Goal: Communication & Community: Answer question/provide support

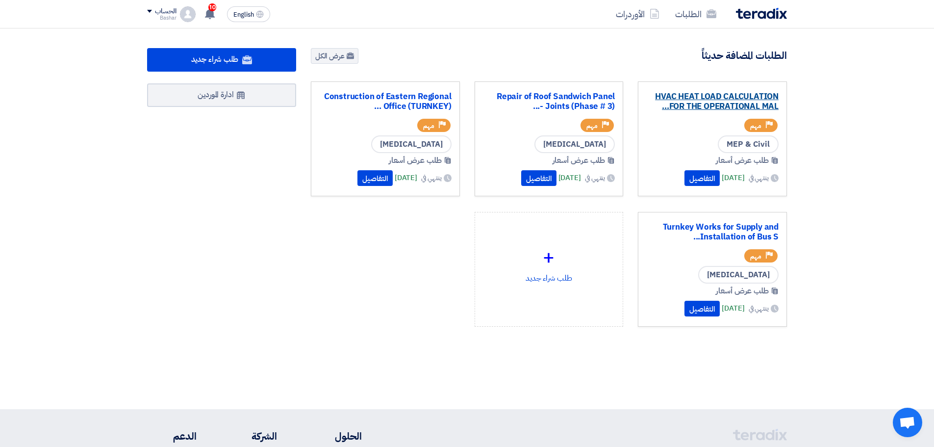
click at [721, 100] on link "HVAC HEAT LOAD CALCULATION FOR THE OPERATIONAL MAL..." at bounding box center [712, 102] width 132 height 20
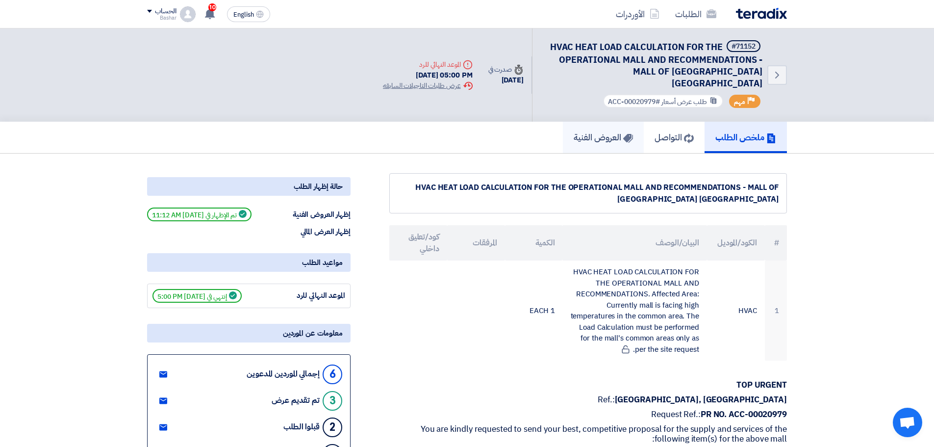
click at [602, 131] on h5 "العروض الفنية" at bounding box center [603, 136] width 59 height 11
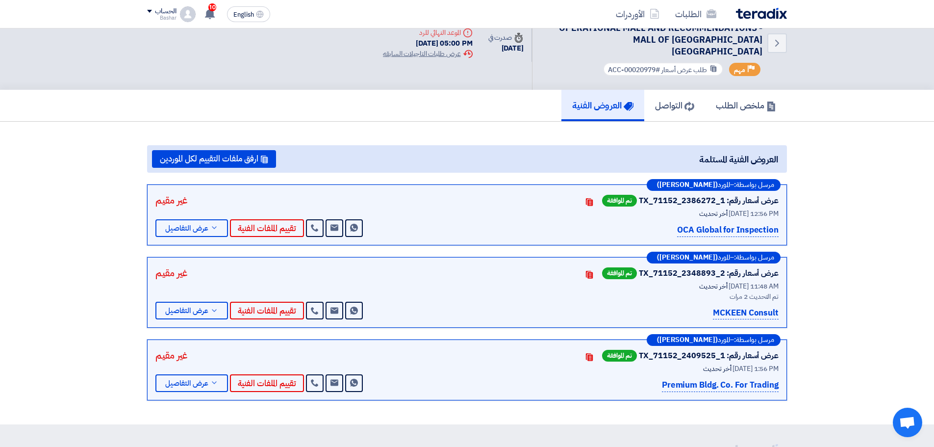
scroll to position [49, 0]
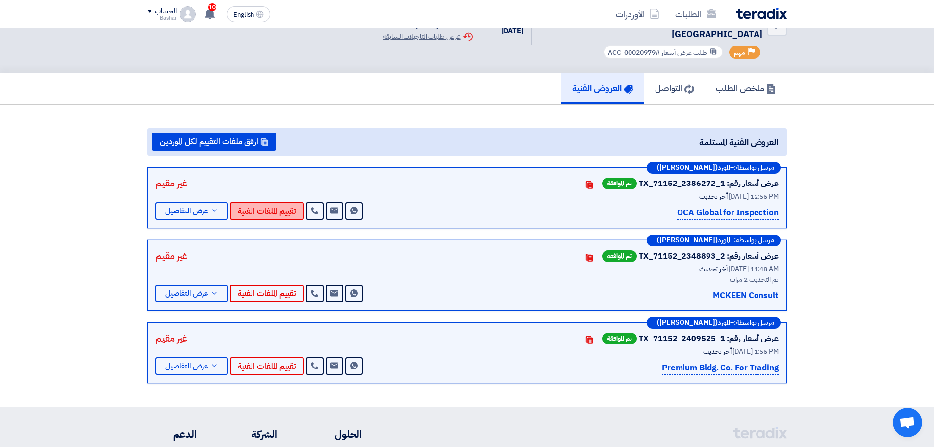
click at [275, 202] on button "تقييم الملفات الفنية" at bounding box center [267, 211] width 74 height 18
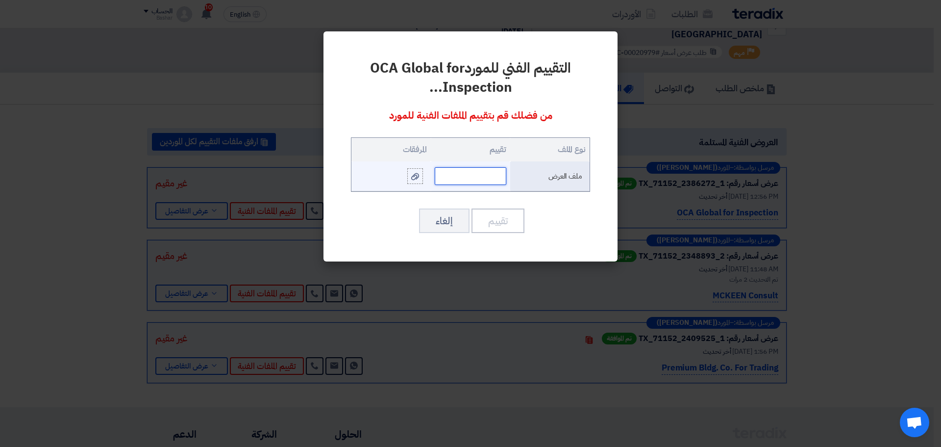
click at [465, 175] on input "text" at bounding box center [471, 176] width 72 height 18
click at [837, 164] on modal-container "التقييم الفني للمورد OCA Global for Inspection ... من فضلك قم بتقييم الملفات ال…" at bounding box center [470, 223] width 941 height 447
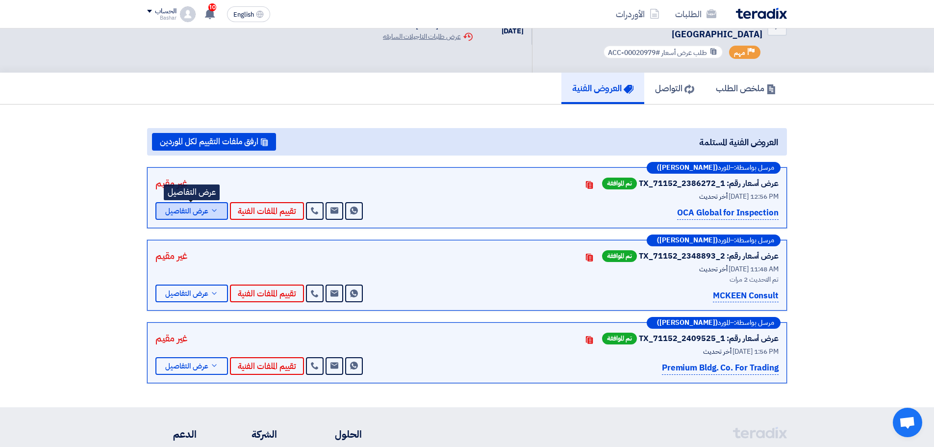
click at [193, 207] on span "عرض التفاصيل" at bounding box center [186, 210] width 43 height 7
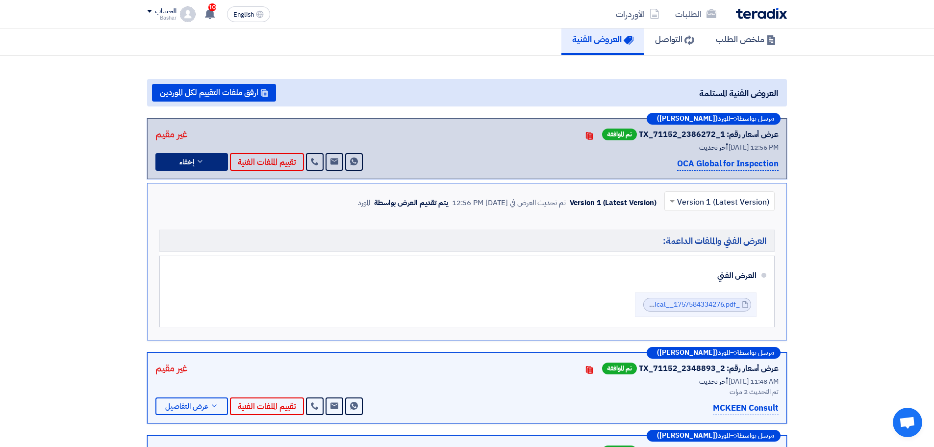
scroll to position [147, 0]
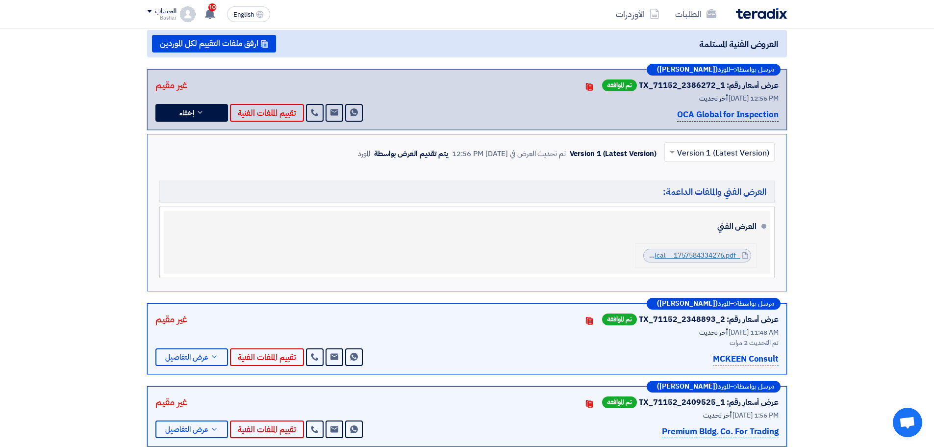
click at [712, 250] on link "_CENOMI__Third_Party_Inspection_and_Testing_for_Existing_AC_Units_for_functiona…" at bounding box center [527, 255] width 426 height 10
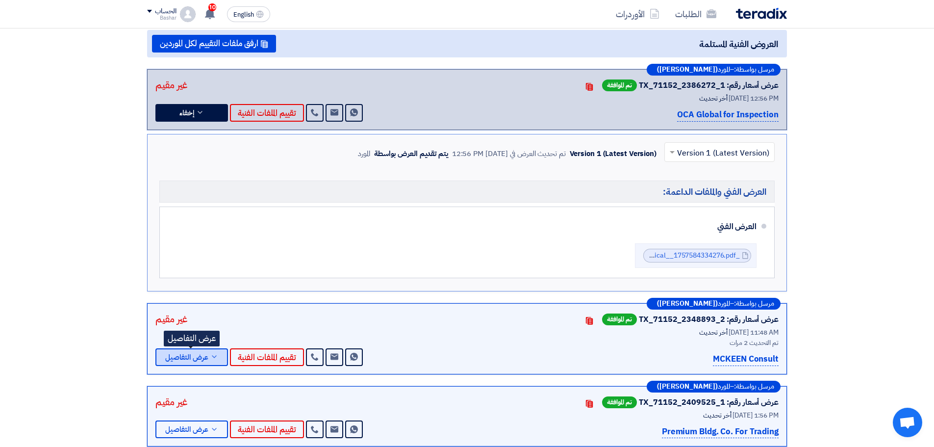
click at [192, 354] on span "عرض التفاصيل" at bounding box center [186, 357] width 43 height 7
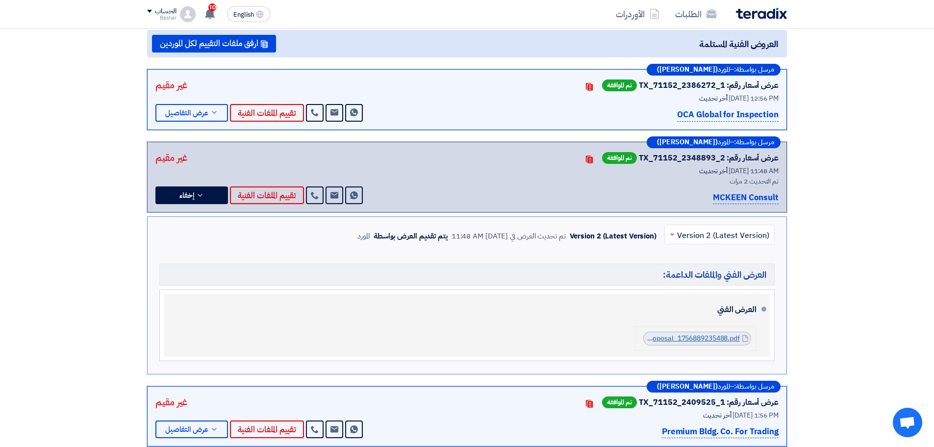
click at [692, 333] on link "Technical_Proposal_1756889235488.pdf" at bounding box center [676, 338] width 127 height 10
click at [695, 333] on link "Technical_Proposal_1756889235488.pdf" at bounding box center [676, 338] width 127 height 10
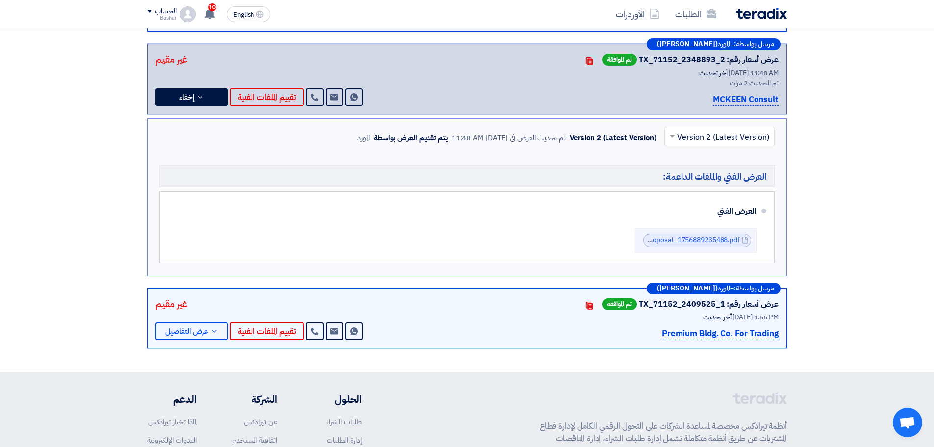
scroll to position [0, 0]
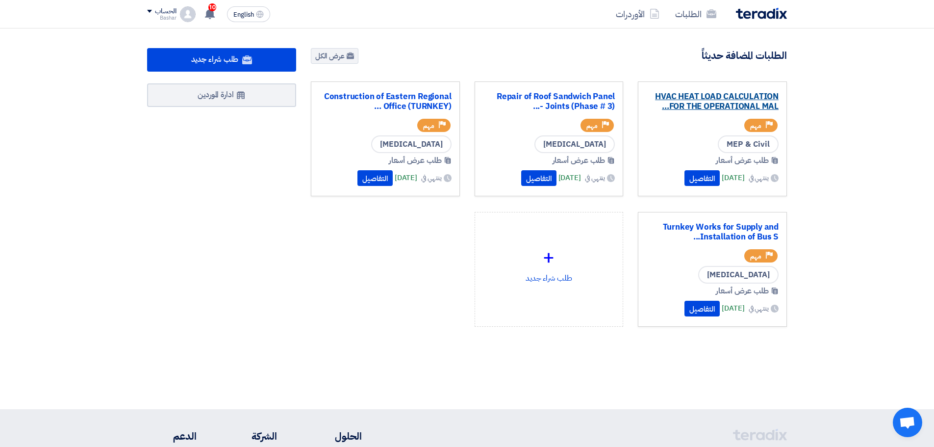
click at [734, 102] on link "HVAC HEAT LOAD CALCULATION FOR THE OPERATIONAL MAL..." at bounding box center [712, 102] width 132 height 20
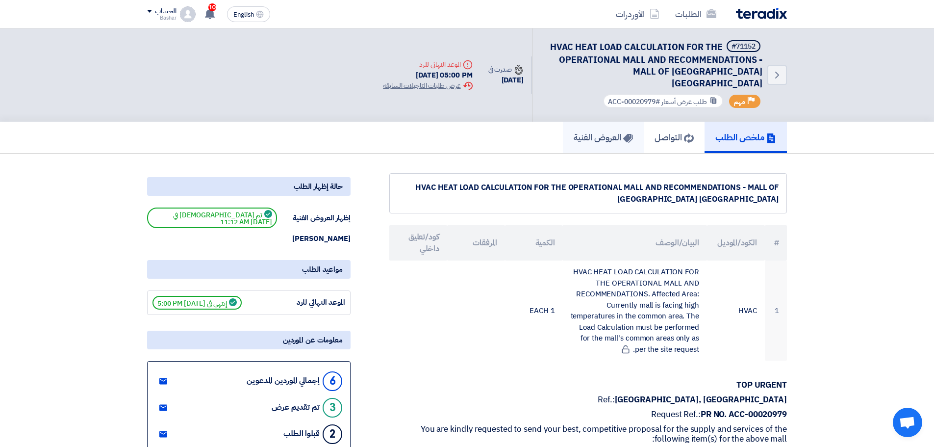
click at [601, 132] on link "العروض الفنية" at bounding box center [603, 137] width 81 height 31
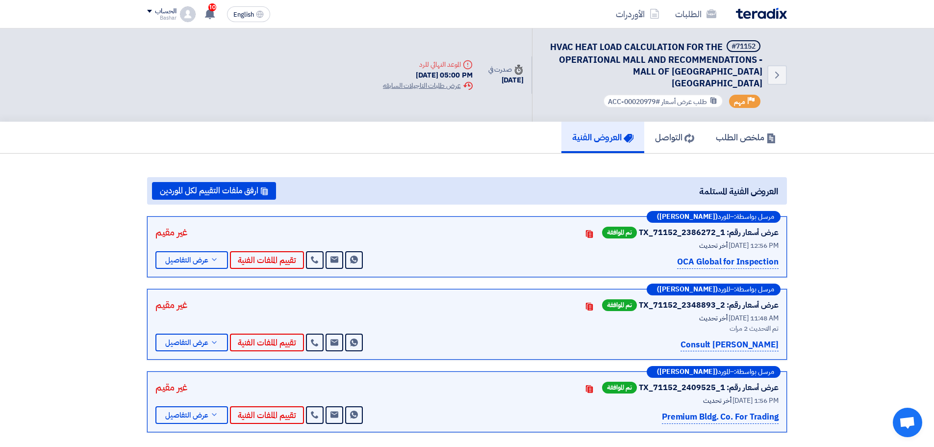
scroll to position [49, 0]
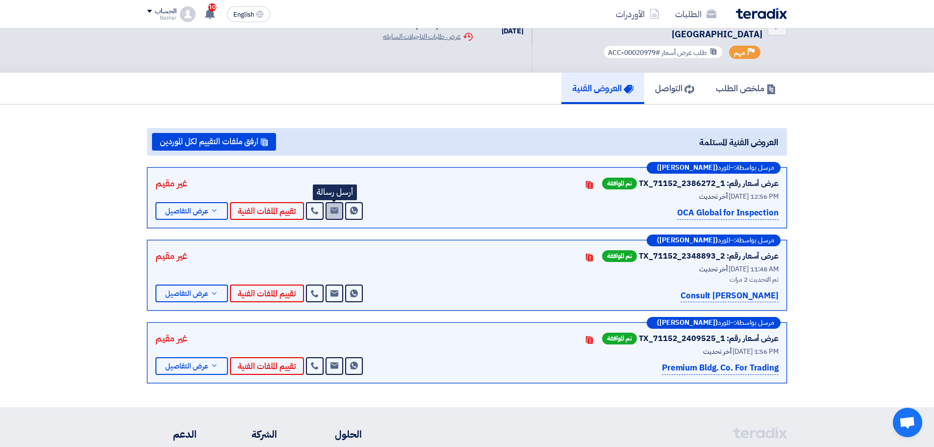
click at [335, 207] on use at bounding box center [334, 210] width 8 height 6
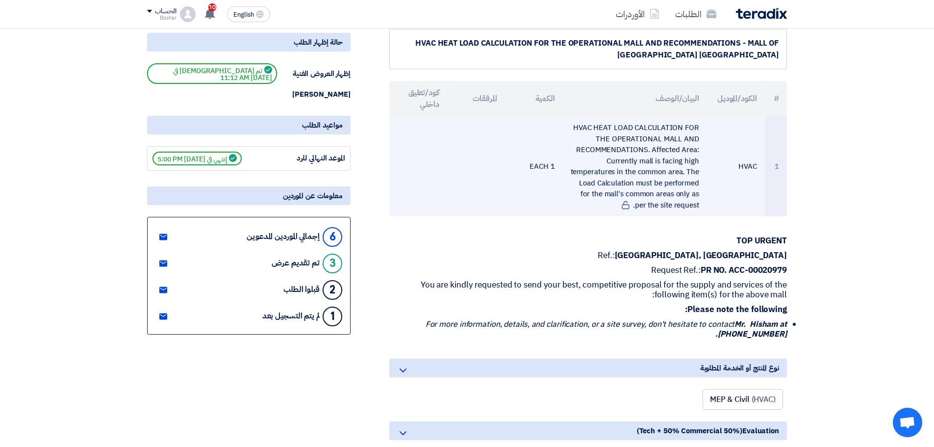
scroll to position [147, 0]
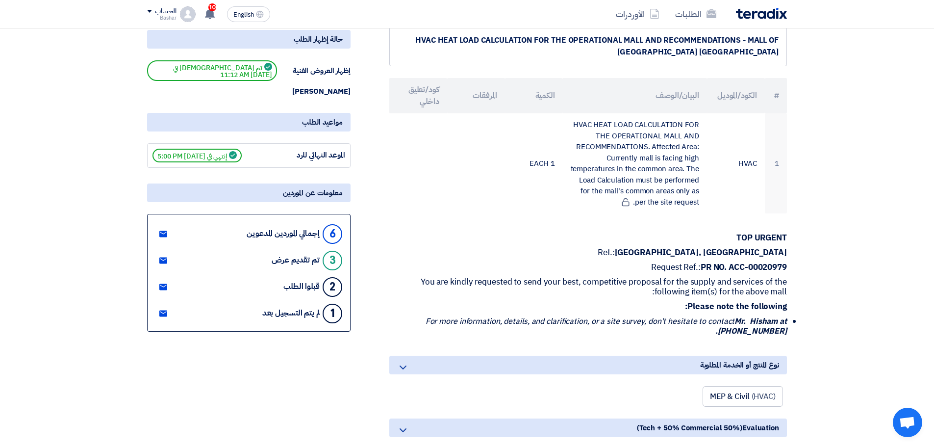
click at [165, 257] on use at bounding box center [163, 260] width 8 height 6
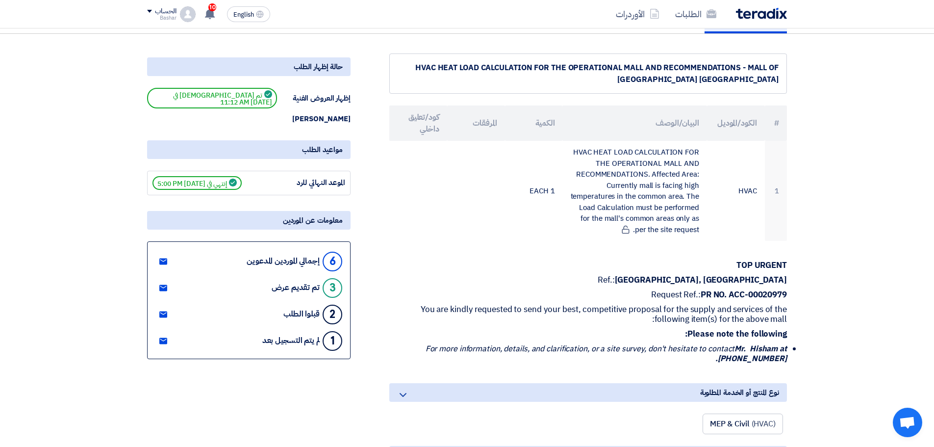
scroll to position [49, 0]
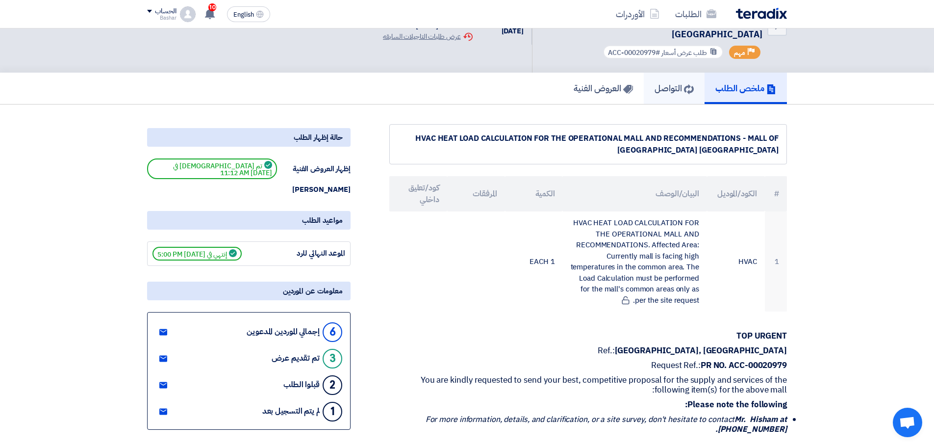
click at [656, 82] on h5 "التواصل" at bounding box center [674, 87] width 39 height 11
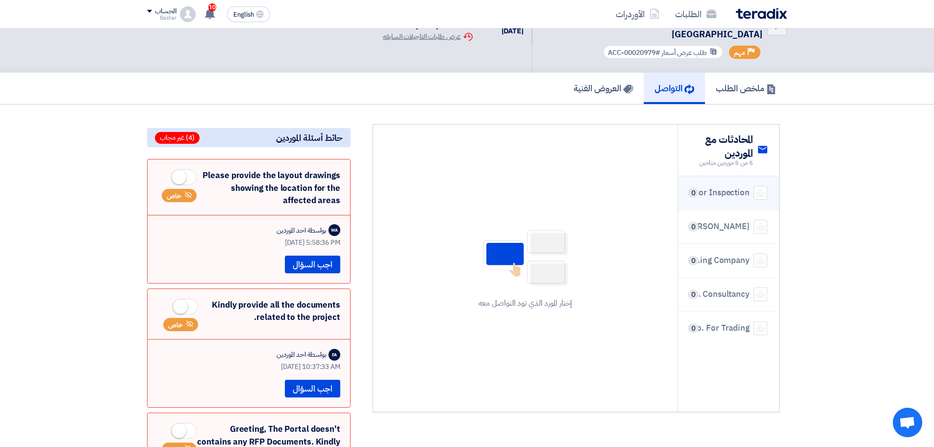
click at [716, 186] on div "OCA Global for Inspection" at bounding box center [720, 192] width 60 height 13
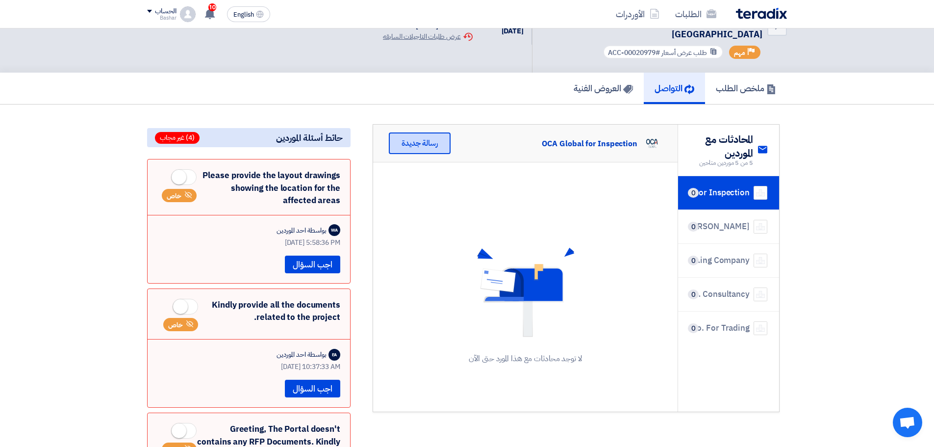
click at [422, 135] on div "رسالة جديدة" at bounding box center [420, 143] width 62 height 22
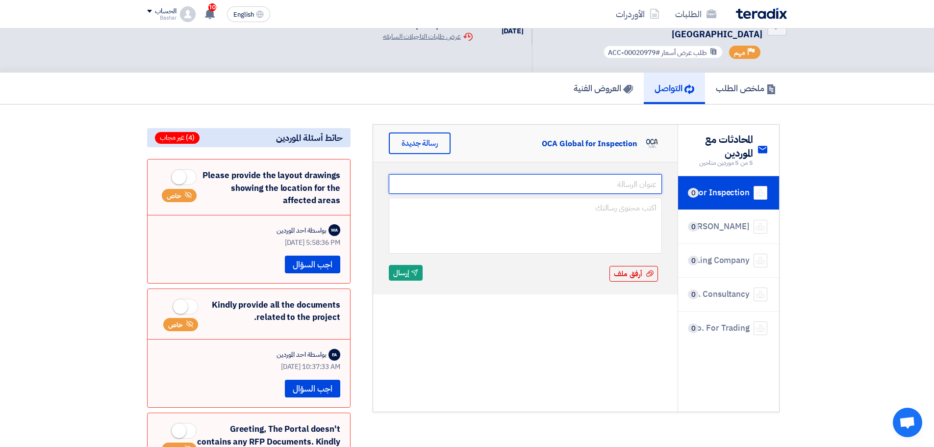
click at [584, 174] on input "text" at bounding box center [525, 184] width 273 height 20
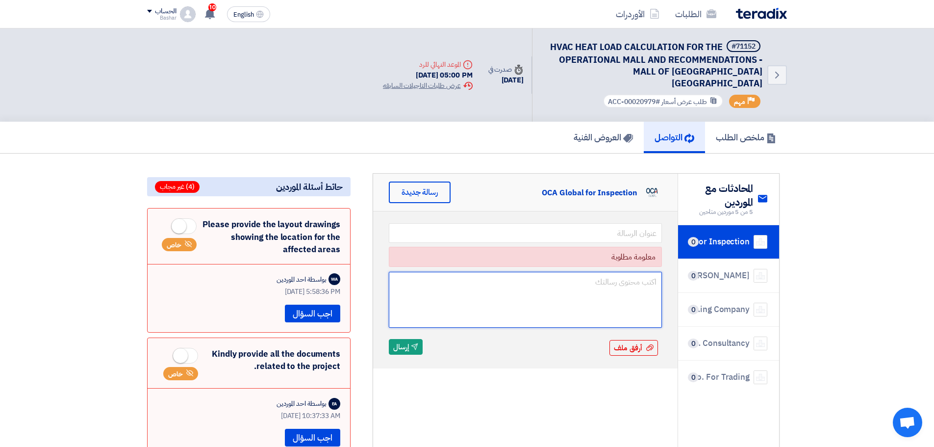
click at [427, 277] on textarea at bounding box center [525, 300] width 273 height 56
paste textarea "The consultant must include to his scope the following: 1. Inspect all AC equip…"
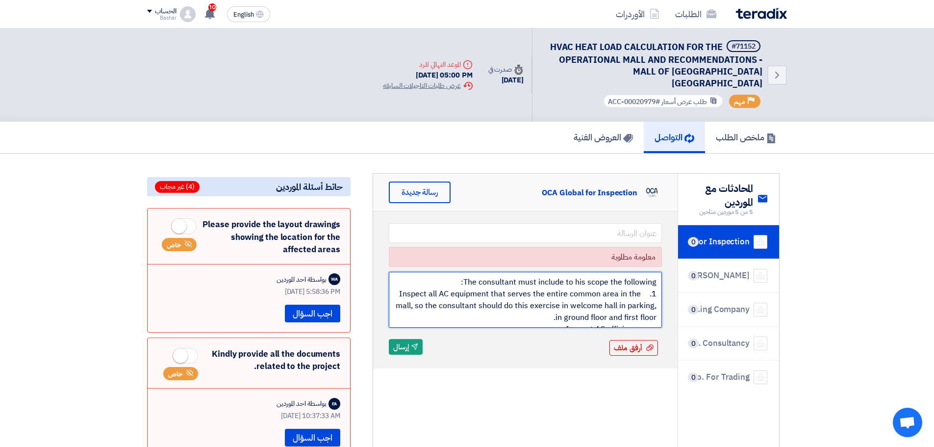
drag, startPoint x: 460, startPoint y: 268, endPoint x: 586, endPoint y: 303, distance: 130.4
click at [586, 303] on textarea "The consultant must include to his scope the following: 1. Inspect all AC equip…" at bounding box center [525, 300] width 273 height 56
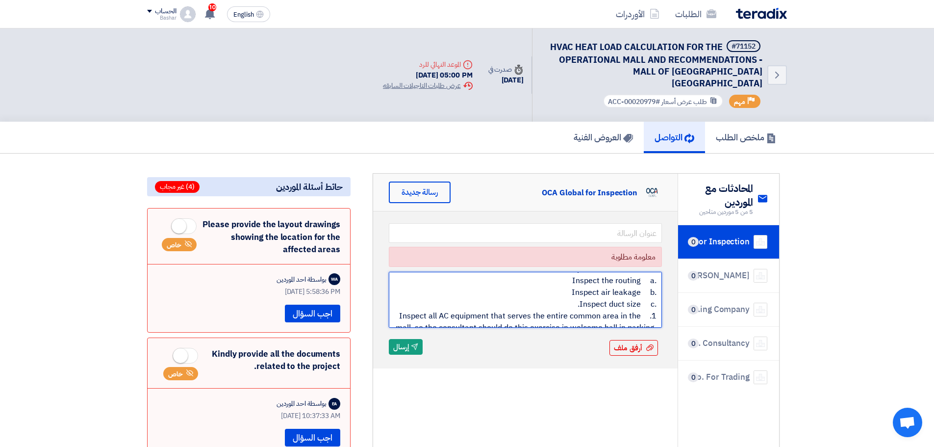
type textarea "The consultant must include to his scope the following: 1. Inspect all AC equip…"
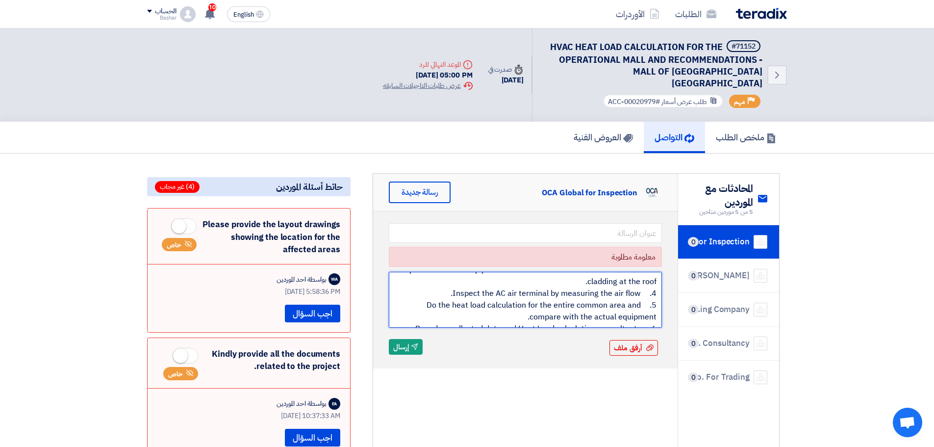
scroll to position [224, 0]
drag, startPoint x: 656, startPoint y: 272, endPoint x: 518, endPoint y: 309, distance: 142.7
click at [518, 309] on textarea "The consultant must include to his scope the following: 1. Inspect all AC equip…" at bounding box center [525, 300] width 273 height 56
drag, startPoint x: 504, startPoint y: 274, endPoint x: 475, endPoint y: 283, distance: 30.9
click at [475, 283] on textarea "The consultant must include to his scope the following: 1. Inspect all AC equip…" at bounding box center [525, 300] width 273 height 56
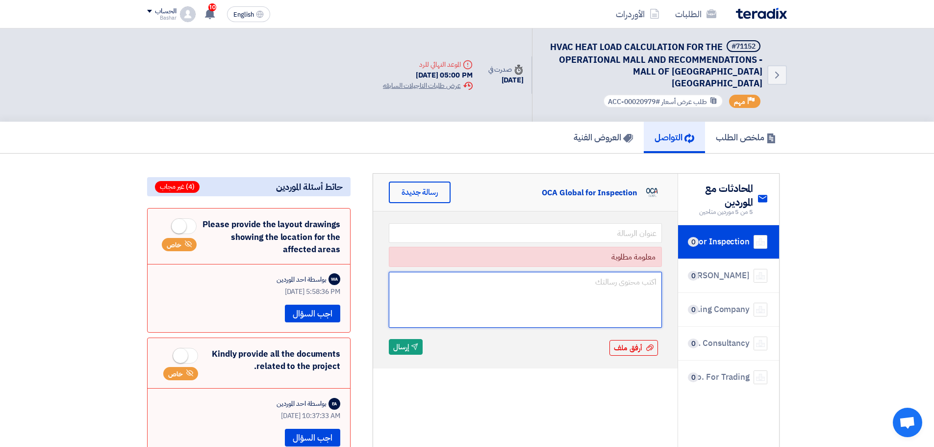
scroll to position [0, 0]
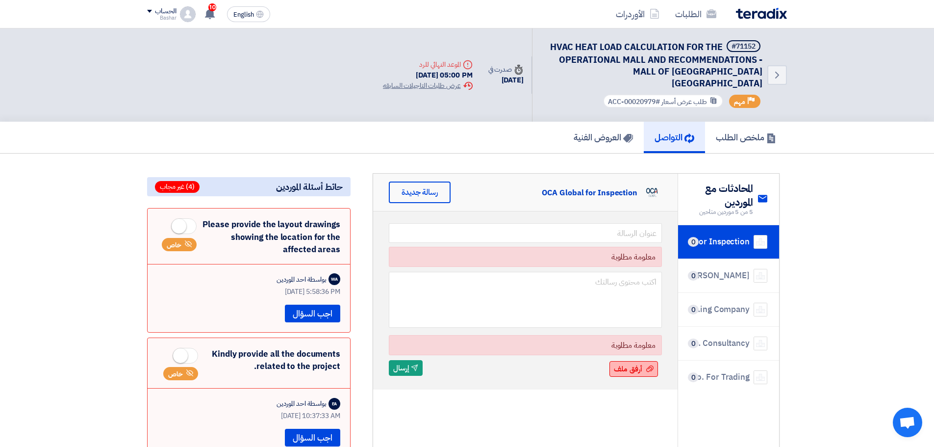
drag, startPoint x: 644, startPoint y: 364, endPoint x: 640, endPoint y: 359, distance: 6.6
click at [643, 363] on div "أرفق ملف أرفق ملف" at bounding box center [633, 369] width 49 height 16
click at [624, 363] on span "أرفق ملف" at bounding box center [628, 368] width 28 height 11
click at [0, 0] on input "أرفق ملف أرفق ملف" at bounding box center [0, 0] width 0 height 0
click at [631, 363] on span "أرفق ملف" at bounding box center [628, 368] width 28 height 11
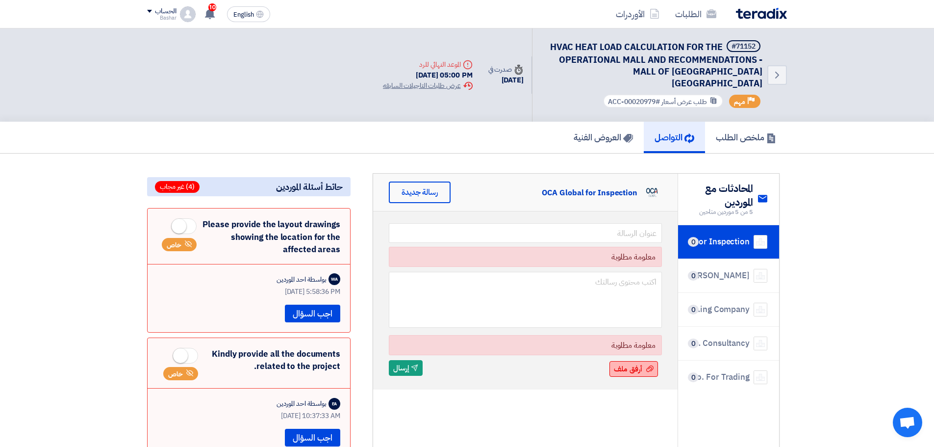
click at [0, 0] on input "أرفق ملف أرفق ملف" at bounding box center [0, 0] width 0 height 0
click at [635, 363] on span "أرفق ملف" at bounding box center [628, 368] width 28 height 11
click at [0, 0] on input "أرفق ملف أرفق ملف" at bounding box center [0, 0] width 0 height 0
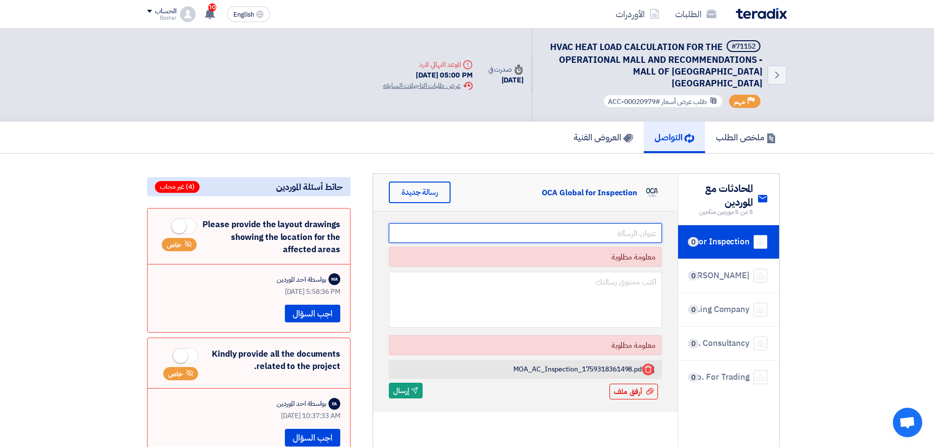
click at [587, 223] on input "text" at bounding box center [525, 233] width 273 height 20
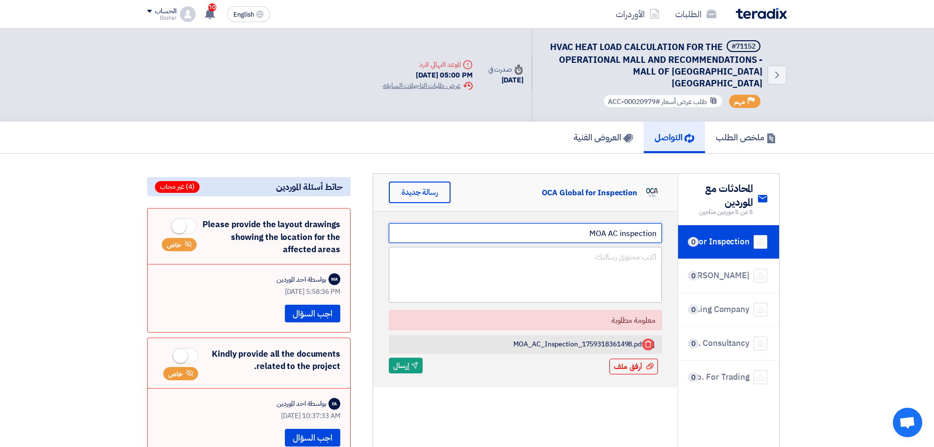
type input "MOA AC inspection"
click at [553, 247] on textarea at bounding box center [525, 275] width 273 height 56
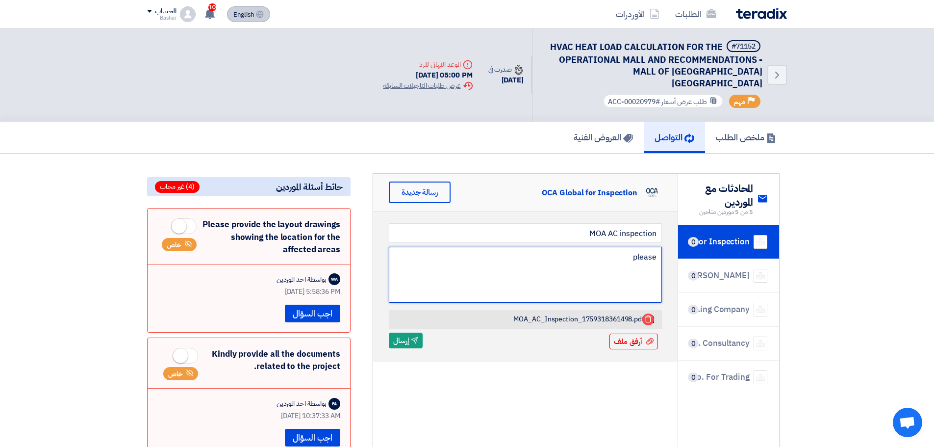
type textarea "please"
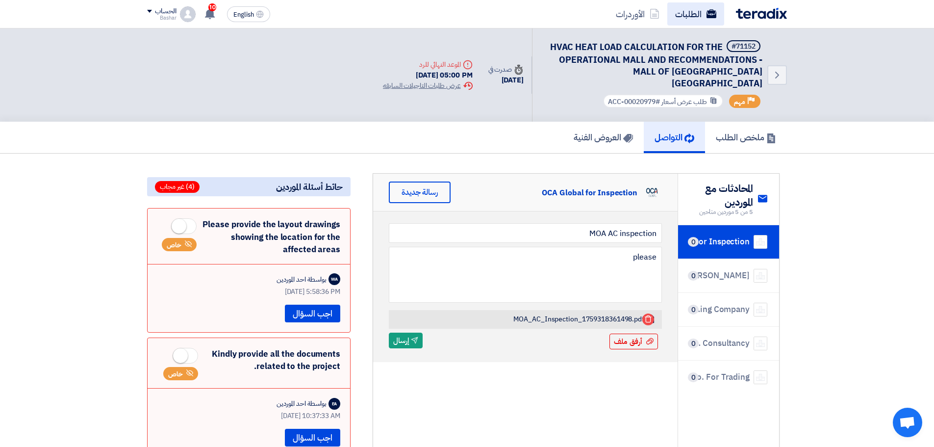
click at [234, 11] on button "English EN" at bounding box center [248, 14] width 43 height 16
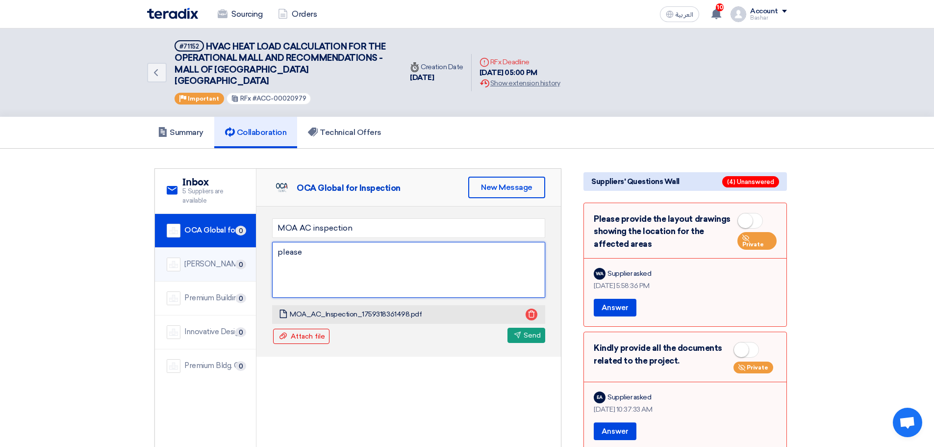
drag, startPoint x: 317, startPoint y: 247, endPoint x: 251, endPoint y: 244, distance: 66.3
click at [251, 244] on div "service Inbox 5 Suppliers are available OCA Global for Inspection 0 MCKEEN Cons…" at bounding box center [358, 309] width 406 height 280
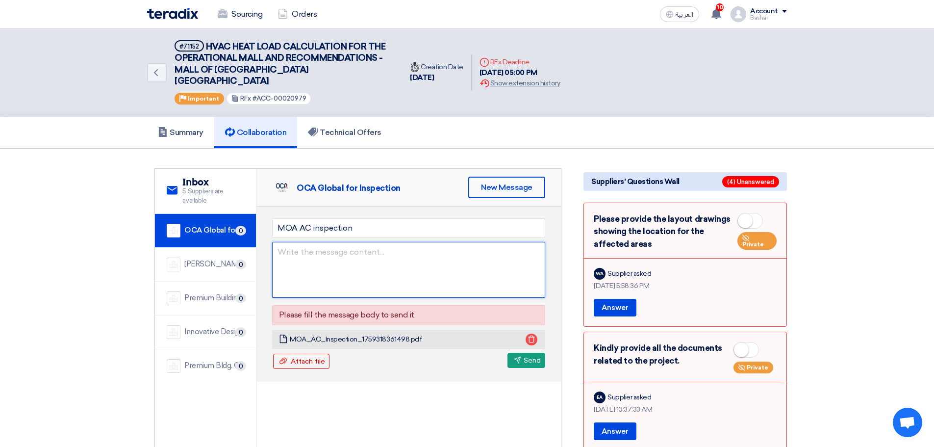
click at [289, 243] on textarea at bounding box center [408, 270] width 273 height 56
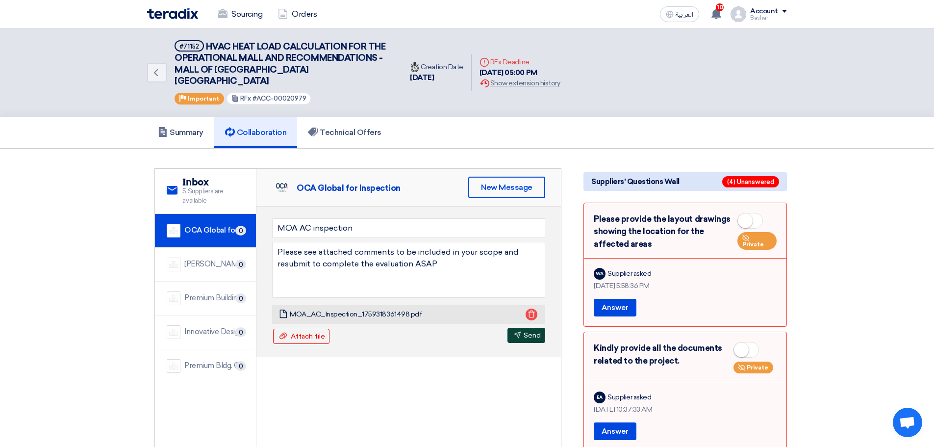
click at [532, 328] on button "Send Send" at bounding box center [526, 335] width 38 height 15
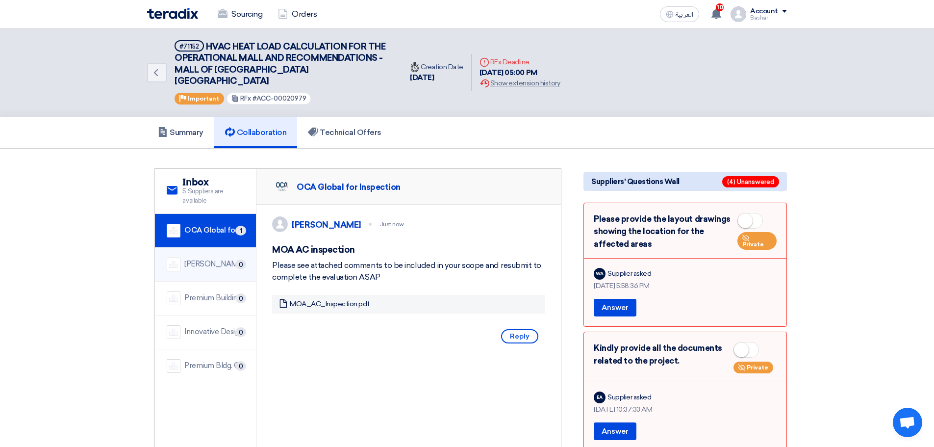
click at [203, 258] on div "MCKEEN Consult" at bounding box center [214, 263] width 60 height 11
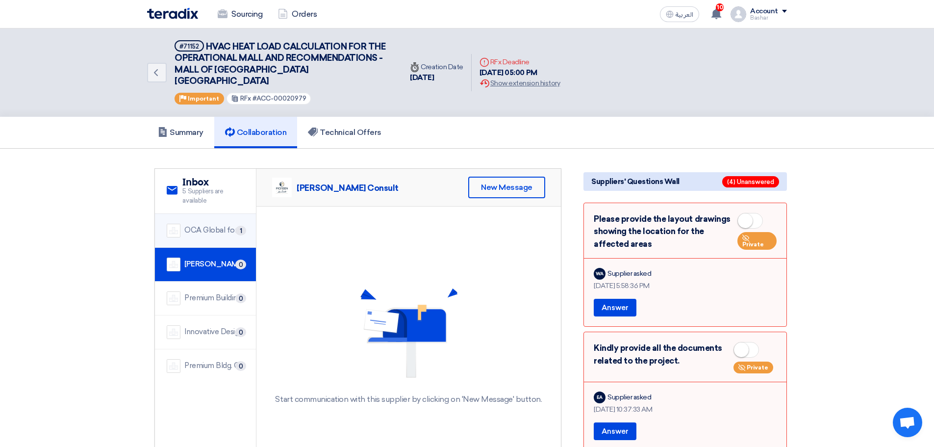
click at [208, 225] on div "OCA Global for Inspection" at bounding box center [214, 230] width 60 height 11
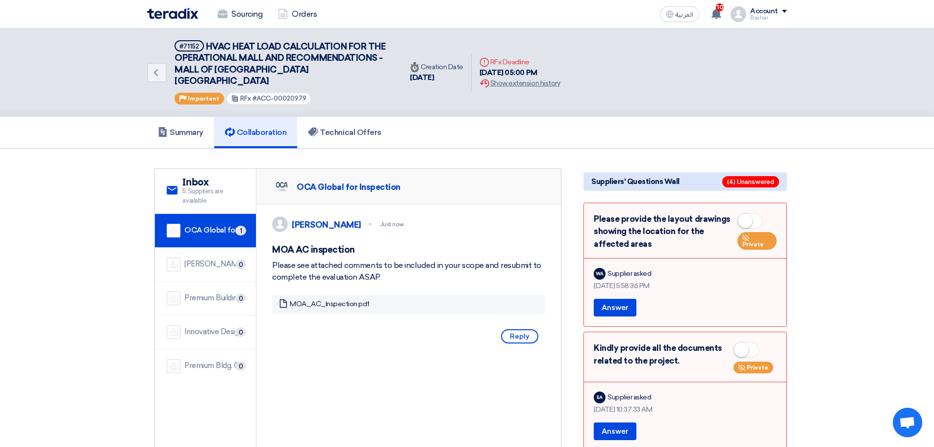
drag, startPoint x: 310, startPoint y: 304, endPoint x: 449, endPoint y: 367, distance: 152.1
click at [449, 367] on div "OCA Global for Inspection Attach file Attach file Send Send Bashar Qaddoumi Jus…" at bounding box center [408, 349] width 304 height 360
drag, startPoint x: 274, startPoint y: 263, endPoint x: 402, endPoint y: 282, distance: 129.9
click at [402, 282] on div "Please see attached comments to be included in your scope and resubmit to compl…" at bounding box center [408, 271] width 273 height 24
copy div "Please see attached comments to be included in your scope and resubmit to compl…"
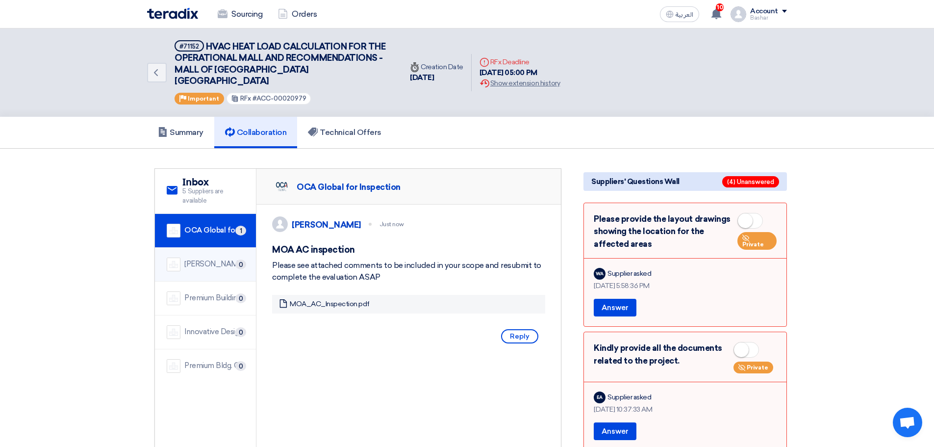
click at [207, 258] on div "MCKEEN Consult" at bounding box center [214, 263] width 60 height 11
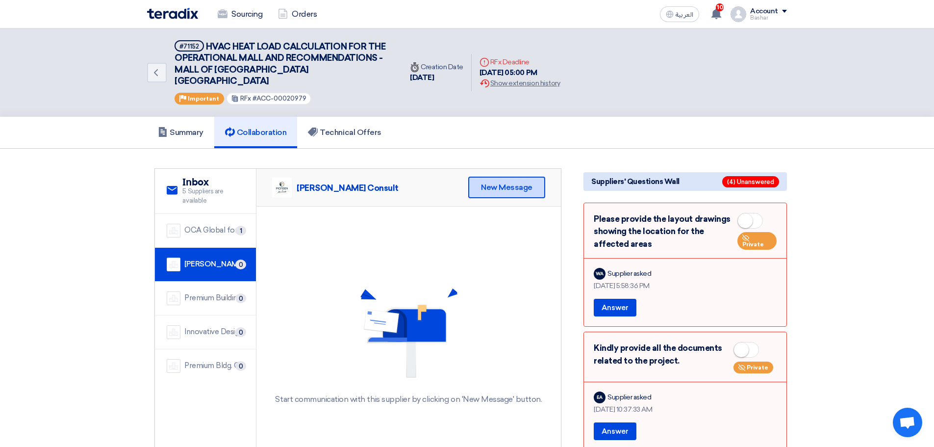
click at [529, 177] on div "New Message" at bounding box center [506, 188] width 77 height 22
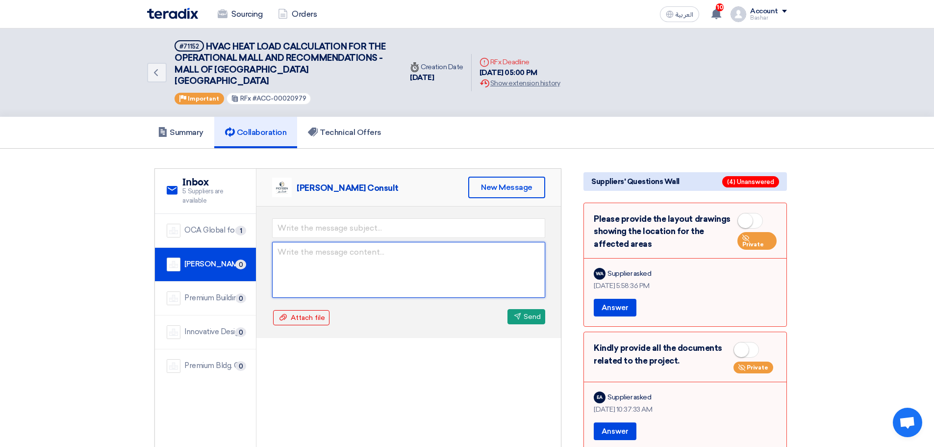
paste textarea "Please see attached comments to be included in your scope and resubmit to compl…"
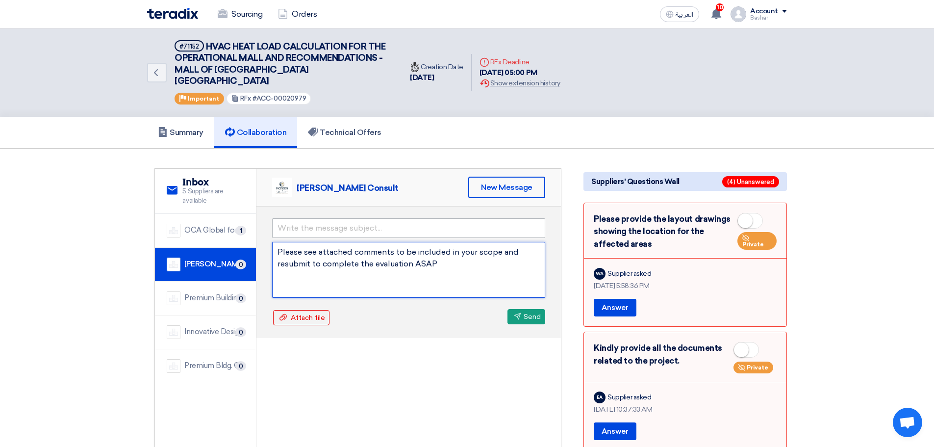
type textarea "Please see attached comments to be included in your scope and resubmit to compl…"
click at [294, 218] on input "text" at bounding box center [408, 228] width 273 height 20
type input "MOA AC inspection"
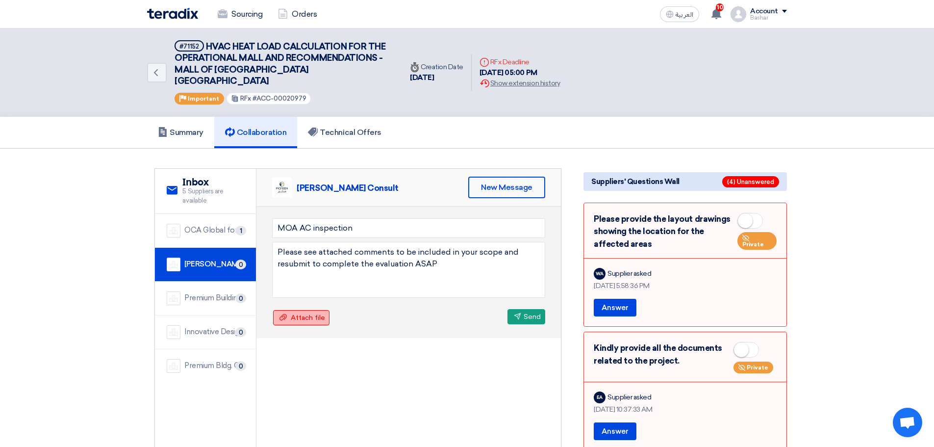
click at [312, 313] on span "Attach file" at bounding box center [308, 317] width 34 height 8
click at [0, 0] on input "Attach file Attach file" at bounding box center [0, 0] width 0 height 0
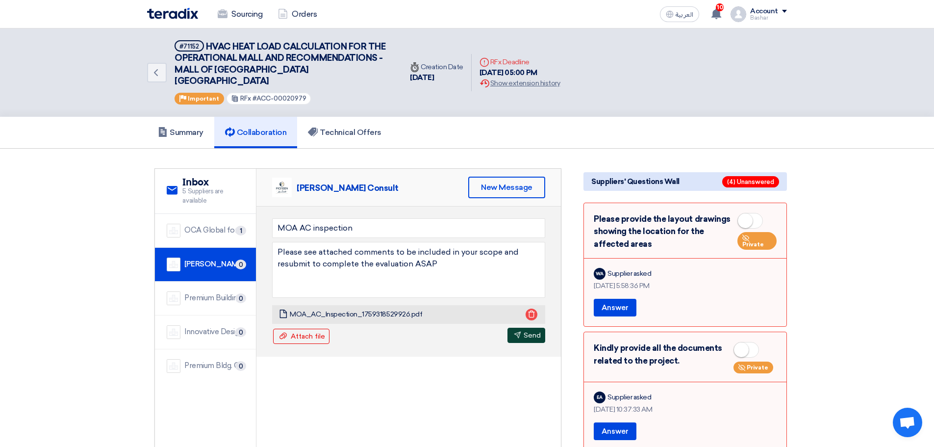
click at [528, 328] on button "Send Send" at bounding box center [526, 335] width 38 height 15
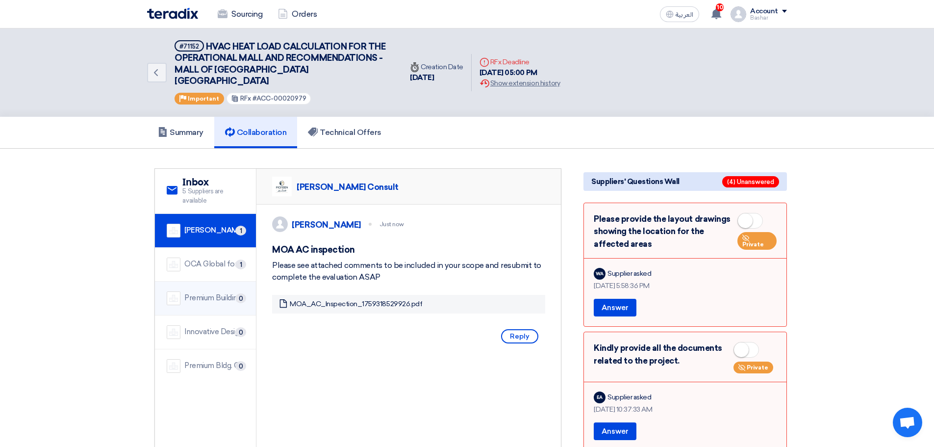
click at [203, 292] on div "Premium Building Company" at bounding box center [214, 297] width 60 height 11
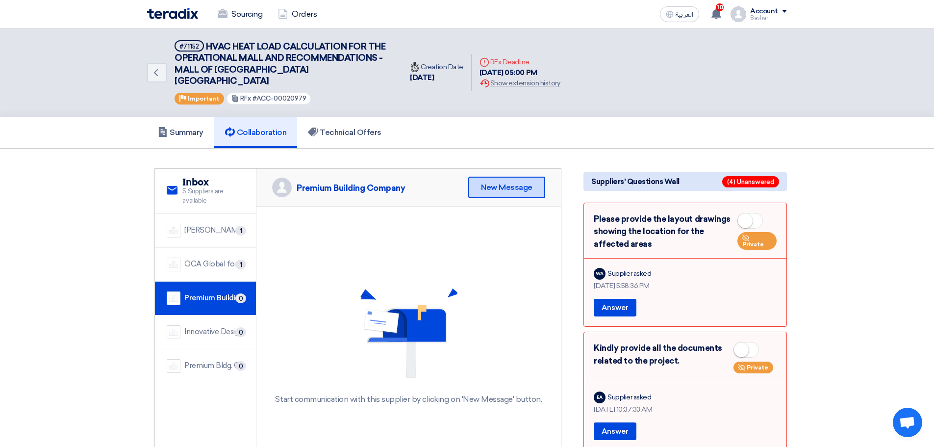
click at [509, 177] on div "New Message" at bounding box center [506, 188] width 77 height 22
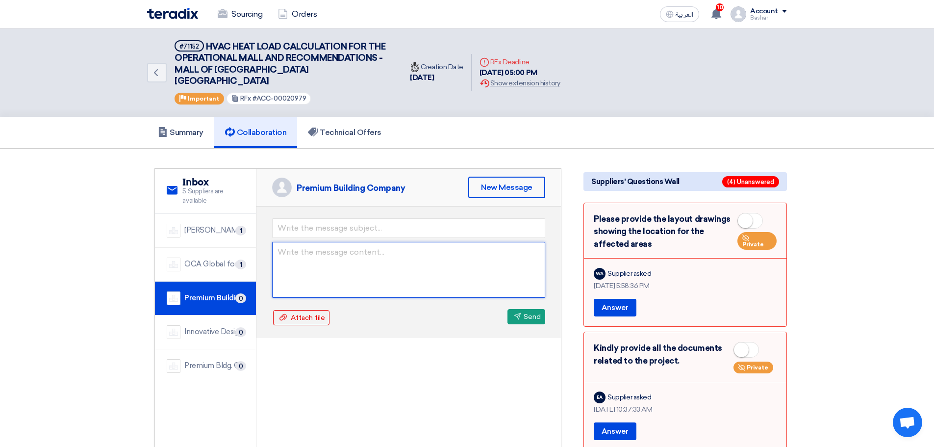
click at [356, 246] on textarea at bounding box center [408, 270] width 273 height 56
paste textarea "Please see attached comments to be included in your scope and resubmit to compl…"
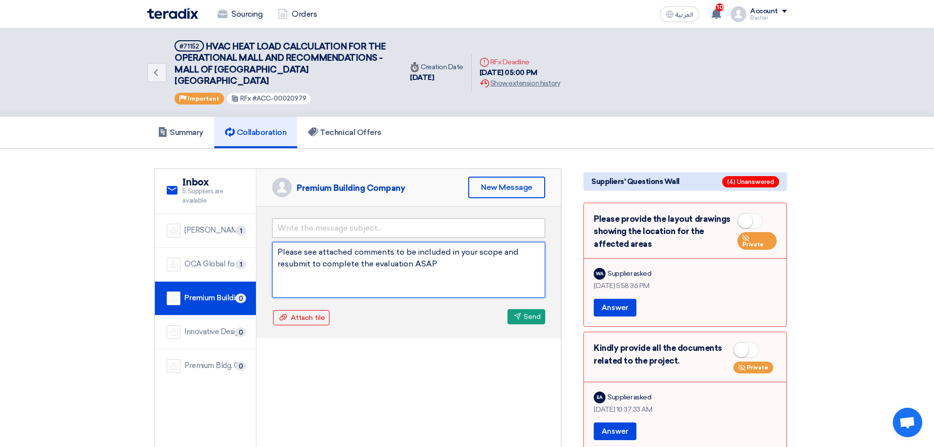
type textarea "Please see attached comments to be included in your scope and resubmit to compl…"
click at [300, 218] on input "text" at bounding box center [408, 228] width 273 height 20
type input "MOA AC inspection"
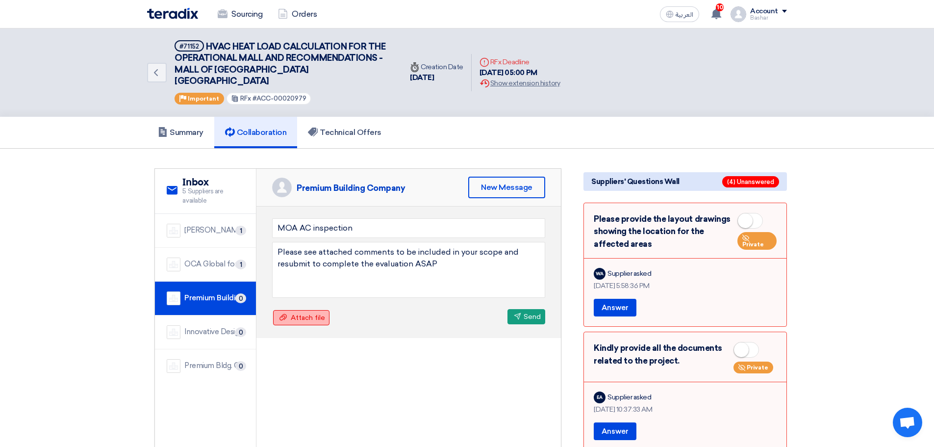
click at [301, 313] on span "Attach file" at bounding box center [308, 317] width 34 height 8
click at [0, 0] on input "Attach file Attach file" at bounding box center [0, 0] width 0 height 0
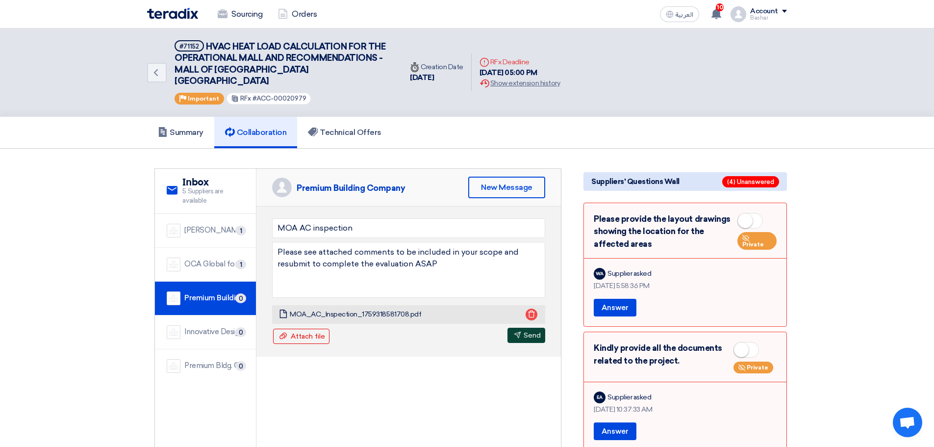
click at [522, 328] on button "Send Send" at bounding box center [526, 335] width 38 height 15
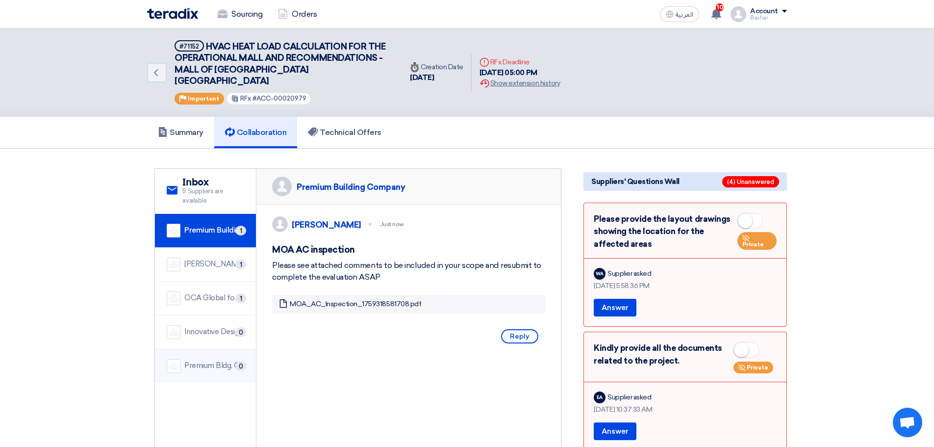
click at [215, 360] on div "Premium Bldg. Co. For Trading" at bounding box center [214, 365] width 60 height 11
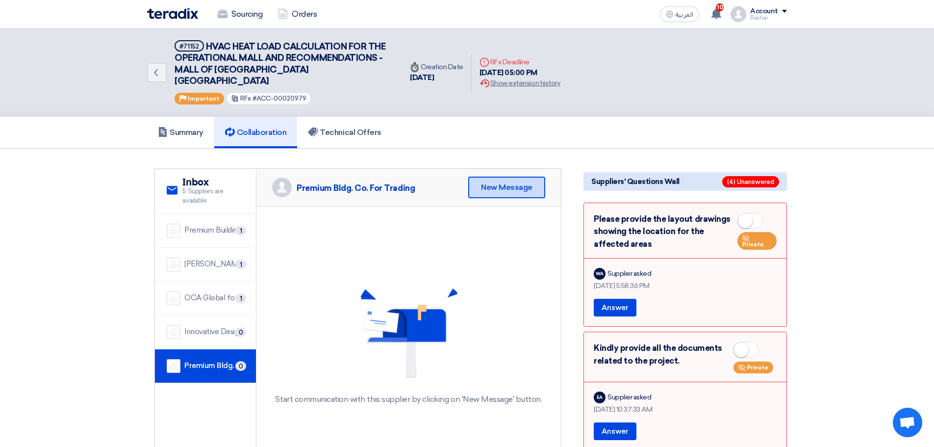
click at [501, 177] on div "New Message" at bounding box center [506, 188] width 77 height 22
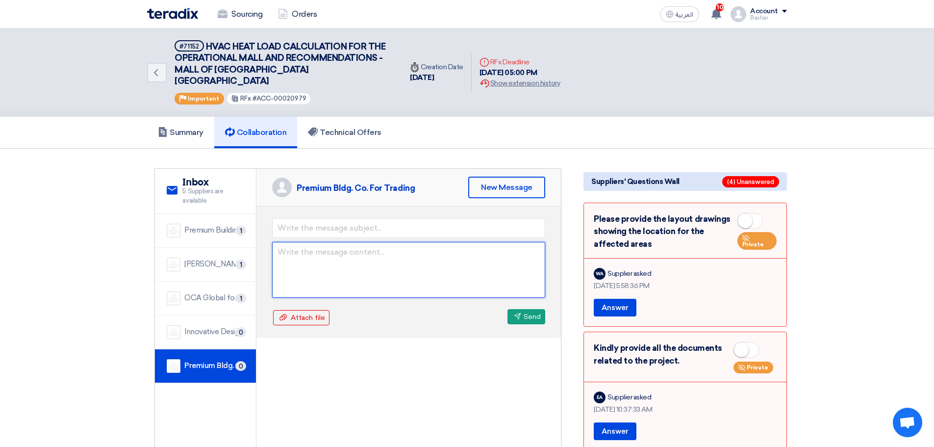
click at [356, 253] on textarea at bounding box center [408, 270] width 273 height 56
paste textarea "Please see attached comments to be included in your scope and resubmit to compl…"
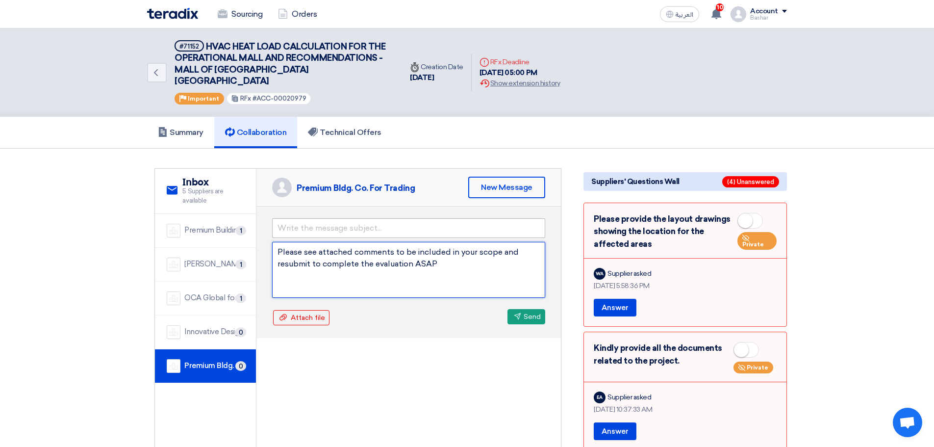
type textarea "Please see attached comments to be included in your scope and resubmit to compl…"
click at [304, 219] on input "text" at bounding box center [408, 228] width 273 height 20
type input "MOA AC inspection"
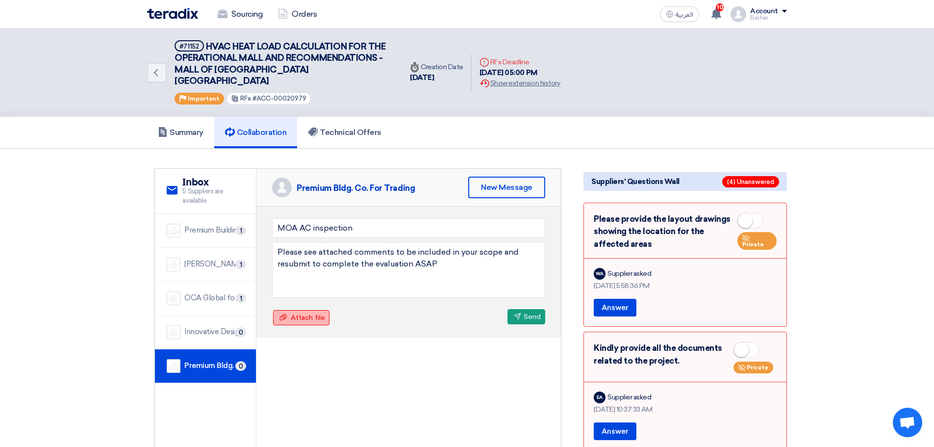
click at [315, 313] on span "Attach file" at bounding box center [308, 317] width 34 height 8
click at [0, 0] on input "Attach file Attach file" at bounding box center [0, 0] width 0 height 0
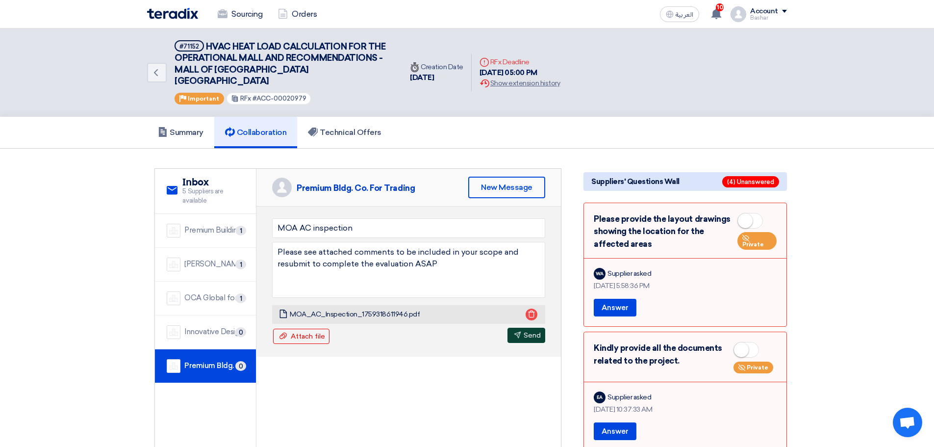
click at [526, 328] on button "Send Send" at bounding box center [526, 335] width 38 height 15
